Goal: Task Accomplishment & Management: Manage account settings

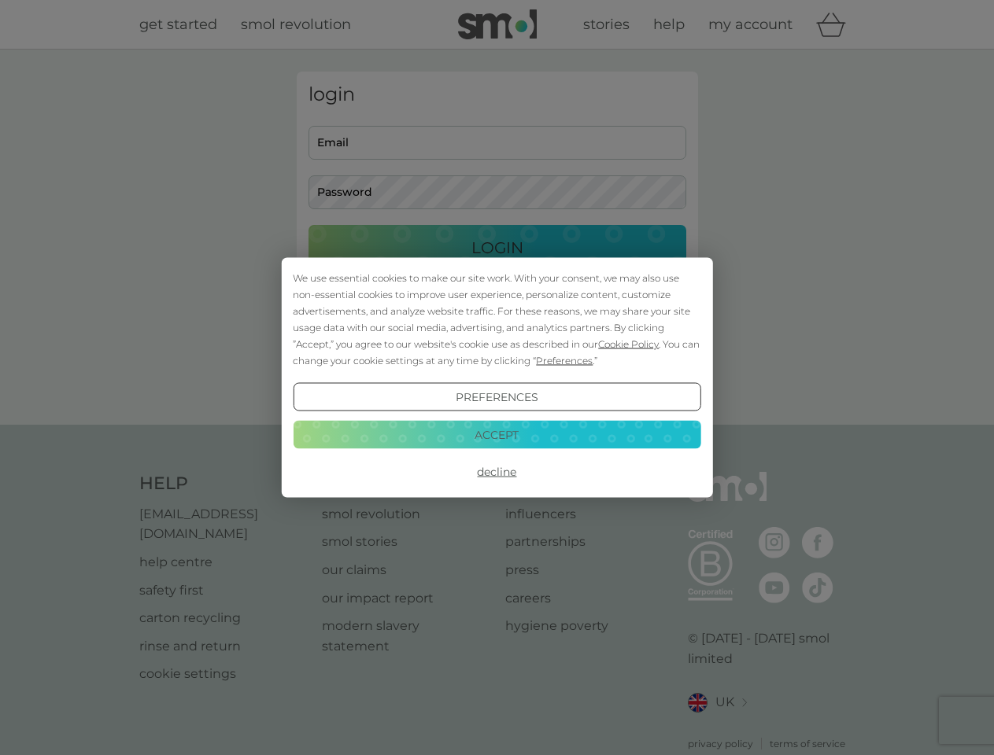
click at [629, 344] on span "Cookie Policy" at bounding box center [628, 344] width 61 height 12
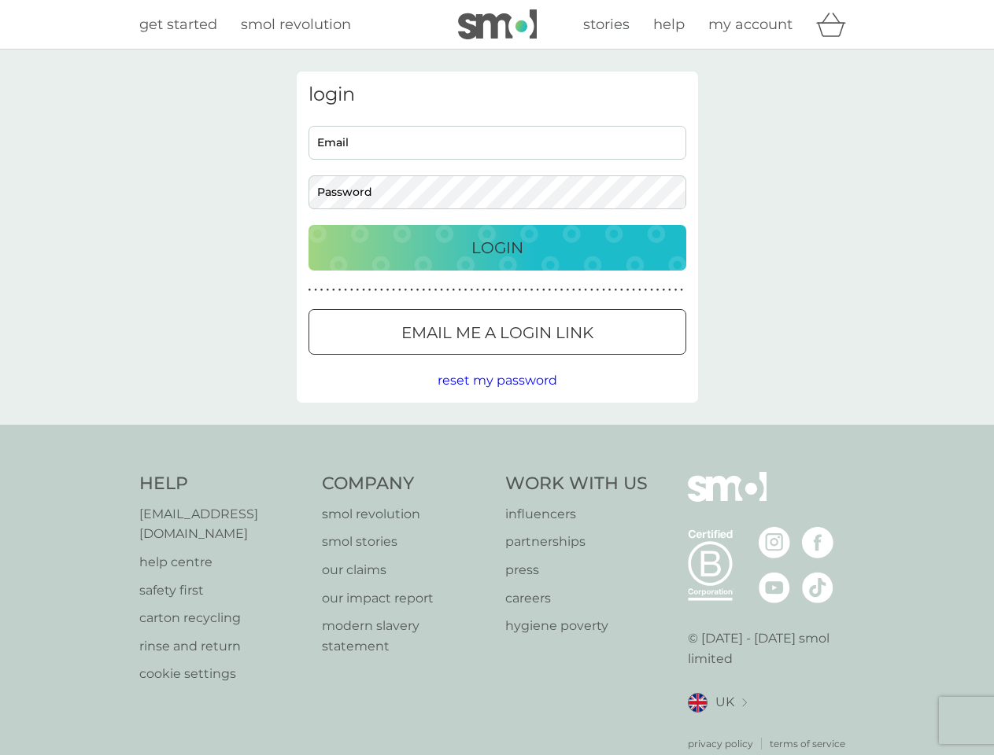
click at [563, 360] on div "login Email Password Login ● ● ● ● ● ● ● ● ● ● ● ● ● ● ● ● ● ● ● ● ● ● ● ● ● ● …" at bounding box center [497, 237] width 401 height 331
click at [496, 397] on div "login Email Password Login ● ● ● ● ● ● ● ● ● ● ● ● ● ● ● ● ● ● ● ● ● ● ● ● ● ● …" at bounding box center [497, 237] width 401 height 331
click at [496, 472] on div "Help [EMAIL_ADDRESS][DOMAIN_NAME] help centre safety first carton recycling rin…" at bounding box center [497, 611] width 716 height 279
click at [496, 434] on div "Help [EMAIL_ADDRESS][DOMAIN_NAME] help centre safety first carton recycling rin…" at bounding box center [497, 612] width 994 height 374
